Goal: Task Accomplishment & Management: Manage account settings

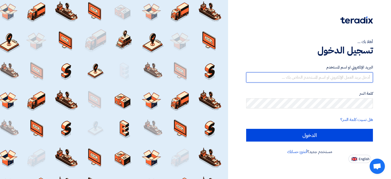
click at [289, 78] on input "text" at bounding box center [309, 77] width 127 height 10
click at [334, 76] on input "text" at bounding box center [309, 77] width 127 height 10
click at [323, 79] on input "text" at bounding box center [309, 77] width 127 height 10
type input "س"
type input "[EMAIL_ADDRESS][DOMAIN_NAME]"
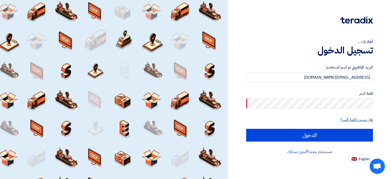
click at [366, 121] on link "هل نسيت كلمة السر؟" at bounding box center [356, 120] width 33 height 6
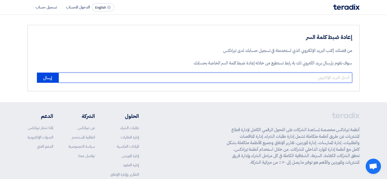
click at [283, 80] on input "email" at bounding box center [206, 78] width 294 height 10
type input "[EMAIL_ADDRESS][DOMAIN_NAME]"
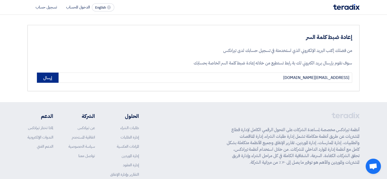
click at [48, 78] on button "إرسال" at bounding box center [48, 78] width 22 height 10
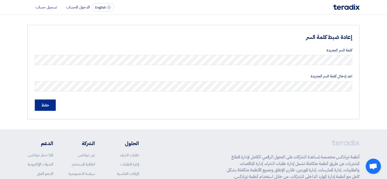
click at [44, 106] on input "حفظ" at bounding box center [45, 105] width 21 height 11
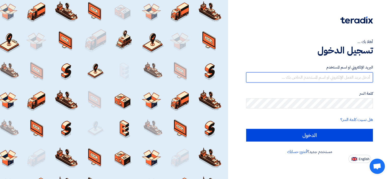
click at [329, 80] on input "text" at bounding box center [309, 77] width 127 height 10
type input "[EMAIL_ADDRESS][DOMAIN_NAME]"
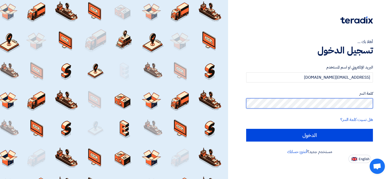
click at [246, 129] on input "الدخول" at bounding box center [309, 135] width 127 height 13
type input "Sign in"
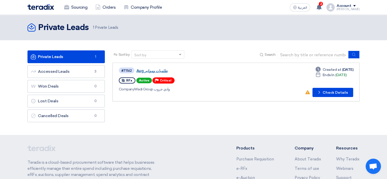
click at [154, 69] on link "طلمبات ومواتير Aug" at bounding box center [200, 71] width 127 height 5
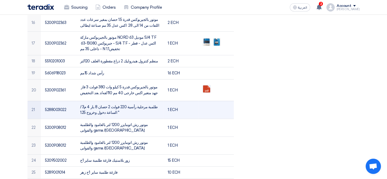
scroll to position [407, 0]
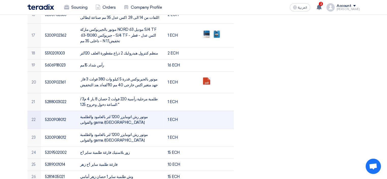
click at [175, 113] on td "1 ECH" at bounding box center [181, 120] width 35 height 18
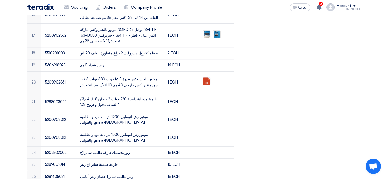
click at [251, 112] on div "RFx Timeline RFx Deadline Time Remaining 7 Hr : 40 Min : 40 Sec Questions Wall …" at bounding box center [306, 105] width 113 height 872
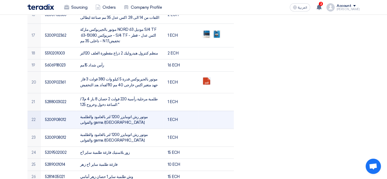
click at [172, 112] on td "1 ECH" at bounding box center [181, 120] width 35 height 18
click at [171, 112] on td "1 ECH" at bounding box center [181, 120] width 35 height 18
drag, startPoint x: 168, startPoint y: 111, endPoint x: 177, endPoint y: 112, distance: 8.7
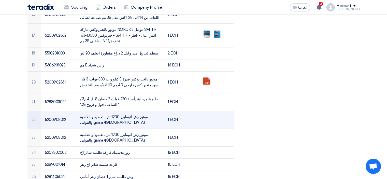
click at [177, 112] on td "1 ECH" at bounding box center [181, 120] width 35 height 18
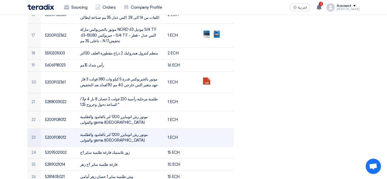
drag, startPoint x: 167, startPoint y: 130, endPoint x: 181, endPoint y: 132, distance: 13.4
click at [181, 132] on td "1 ECH" at bounding box center [181, 138] width 35 height 18
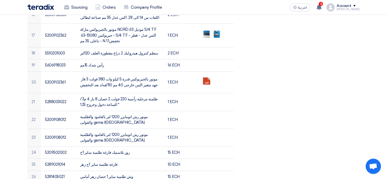
click at [256, 130] on div "RFx Timeline RFx Deadline Time Remaining 7 Hr : 40 Min : 29 Sec Questions Wall …" at bounding box center [306, 105] width 113 height 872
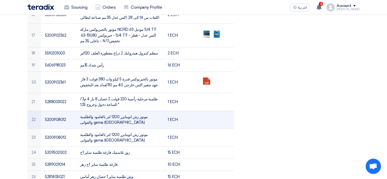
click at [185, 111] on td "1 ECH" at bounding box center [181, 120] width 35 height 18
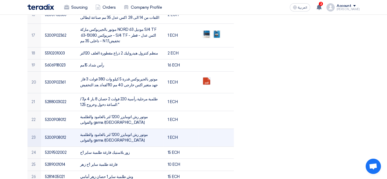
click at [192, 131] on td "1 ECH" at bounding box center [181, 138] width 35 height 18
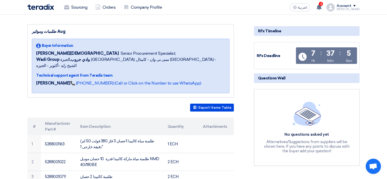
scroll to position [0, 0]
